Goal: Information Seeking & Learning: Learn about a topic

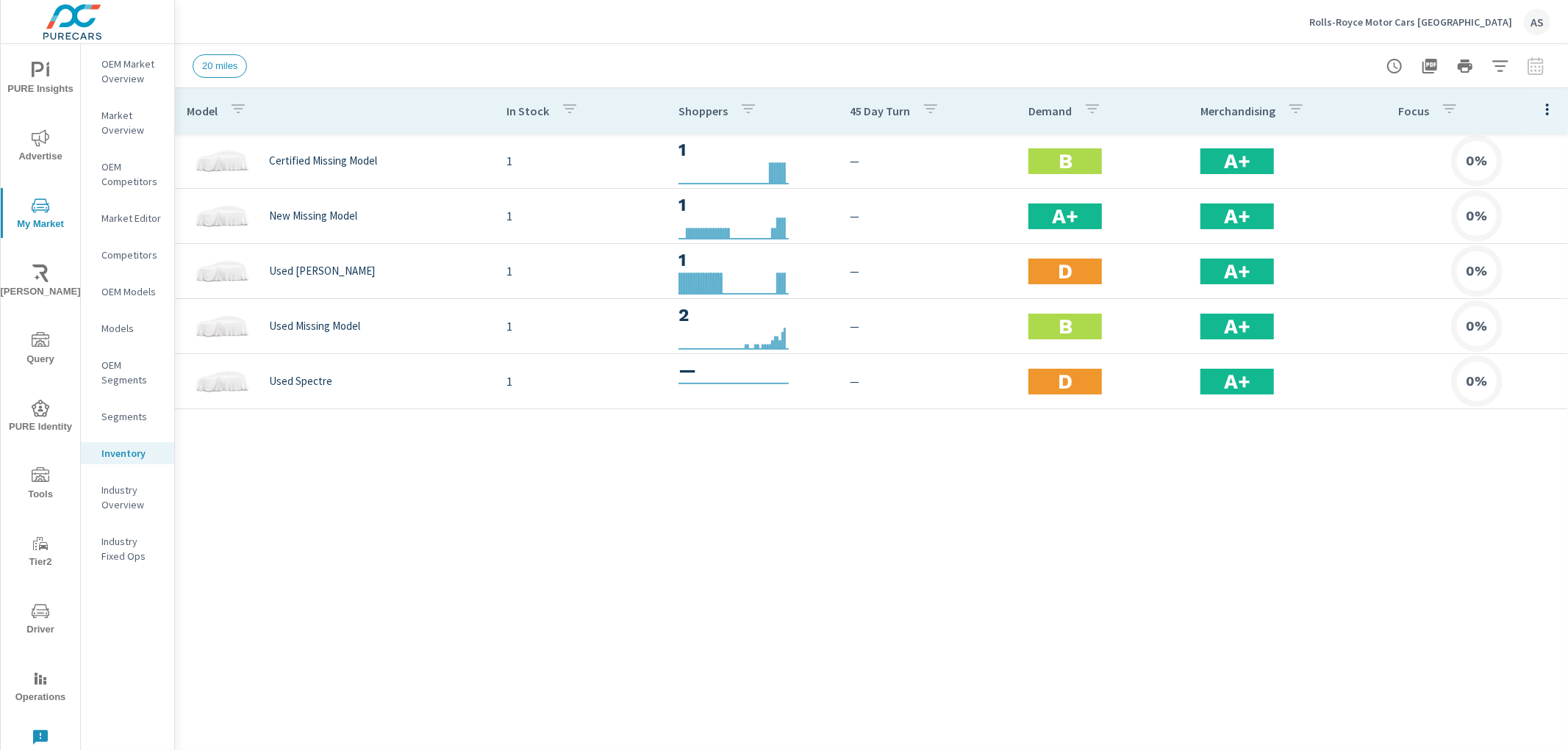
click at [377, 582] on div "Model In Stock Shoppers 45 Day Turn Demand Merchandising Focus Certified Missin…" at bounding box center [871, 408] width 1393 height 640
click at [1253, 525] on div "Model In Stock Shoppers 45 Day Turn Demand Merchandising Focus Certified Missin…" at bounding box center [871, 408] width 1393 height 640
click at [1205, 491] on div "Model In Stock Shoppers 45 Day Turn Demand Merchandising Focus Certified Missin…" at bounding box center [871, 408] width 1393 height 640
click at [1054, 509] on div "Model In Stock Shoppers 45 Day Turn Demand Merchandising Focus Certified Missin…" at bounding box center [871, 408] width 1393 height 640
